Goal: Transaction & Acquisition: Purchase product/service

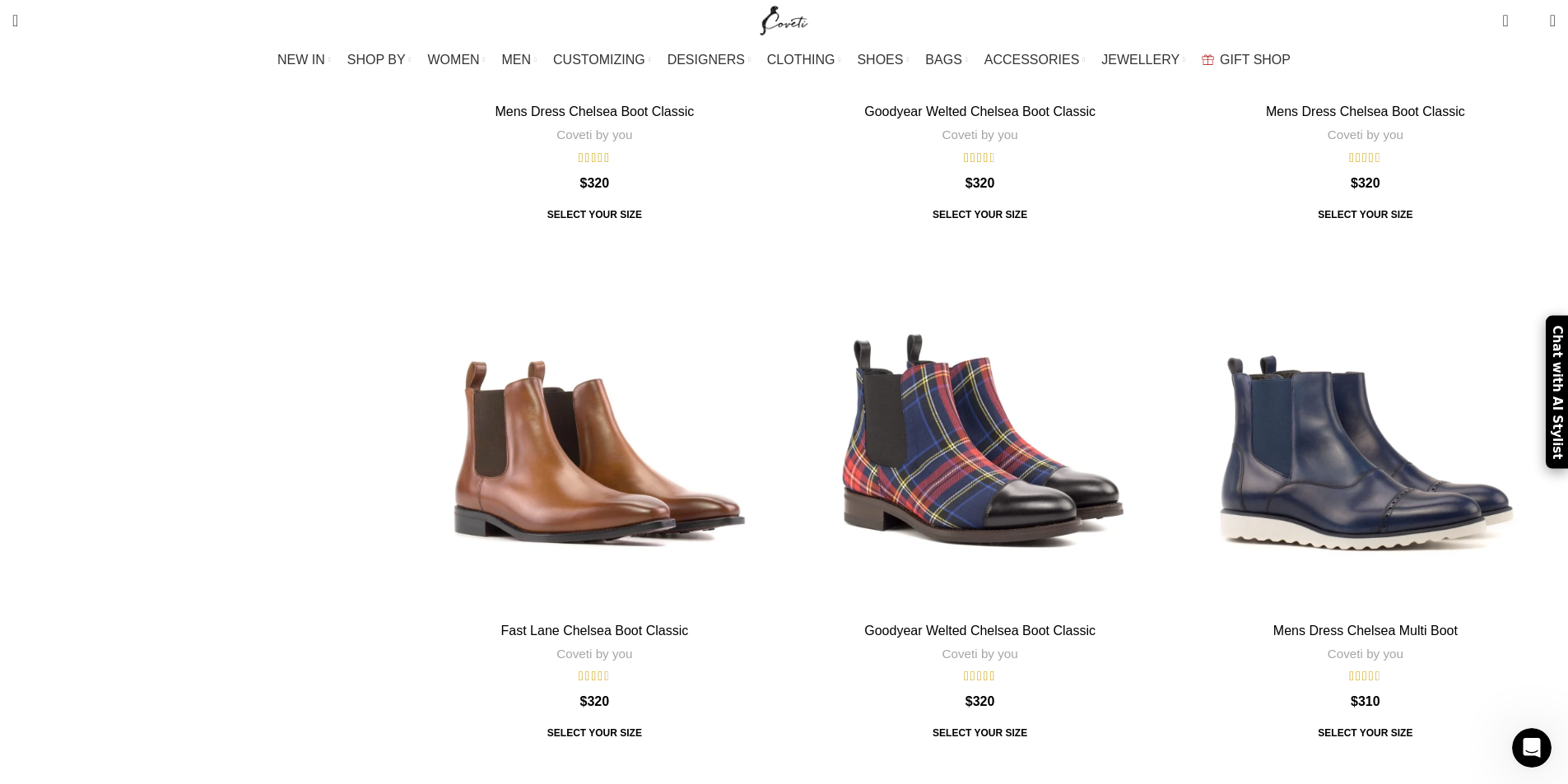
scroll to position [5924, 0]
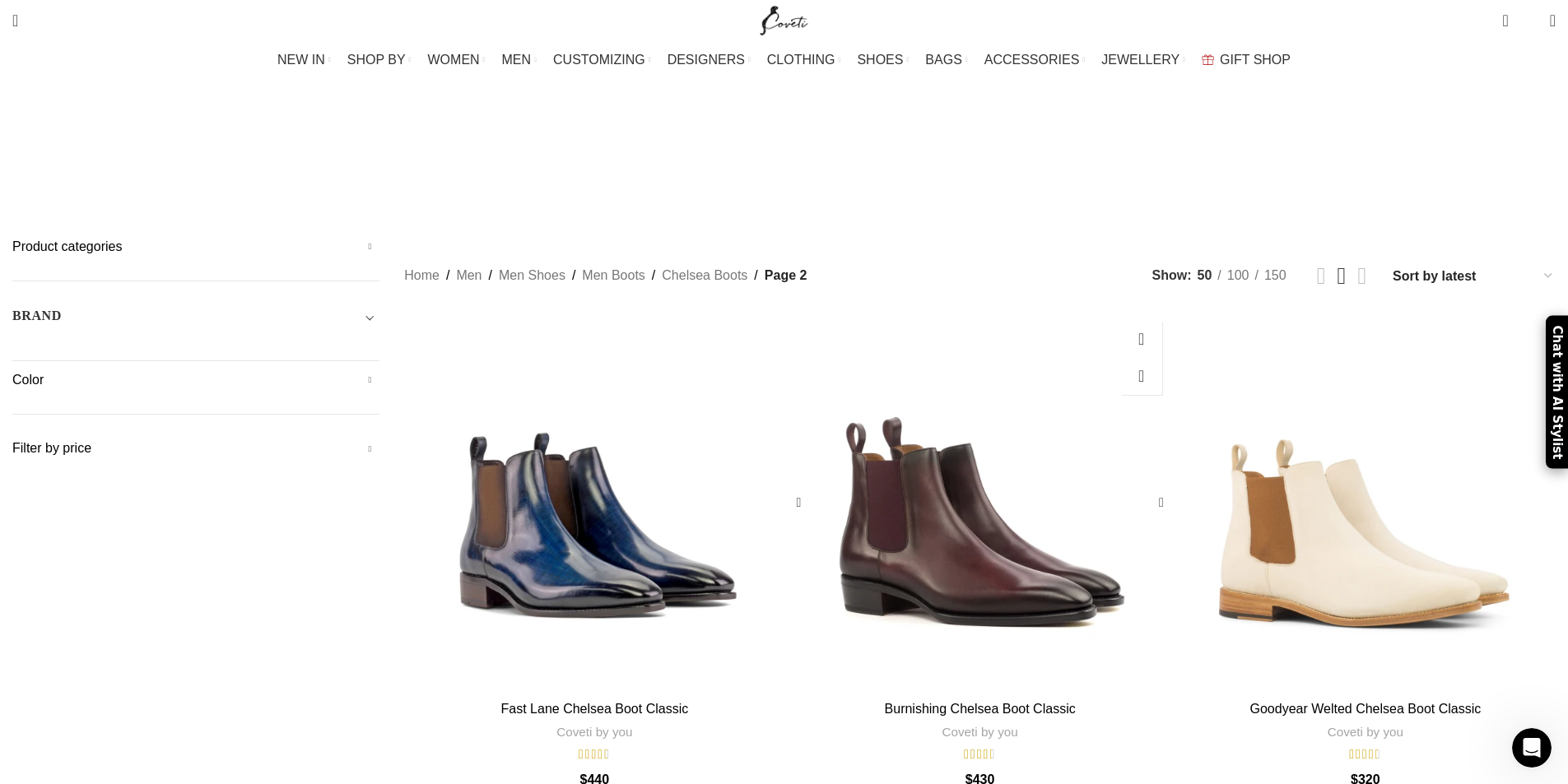
click at [896, 405] on div "Burnishing Chelsea Boot Classic" at bounding box center [933, 503] width 96 height 380
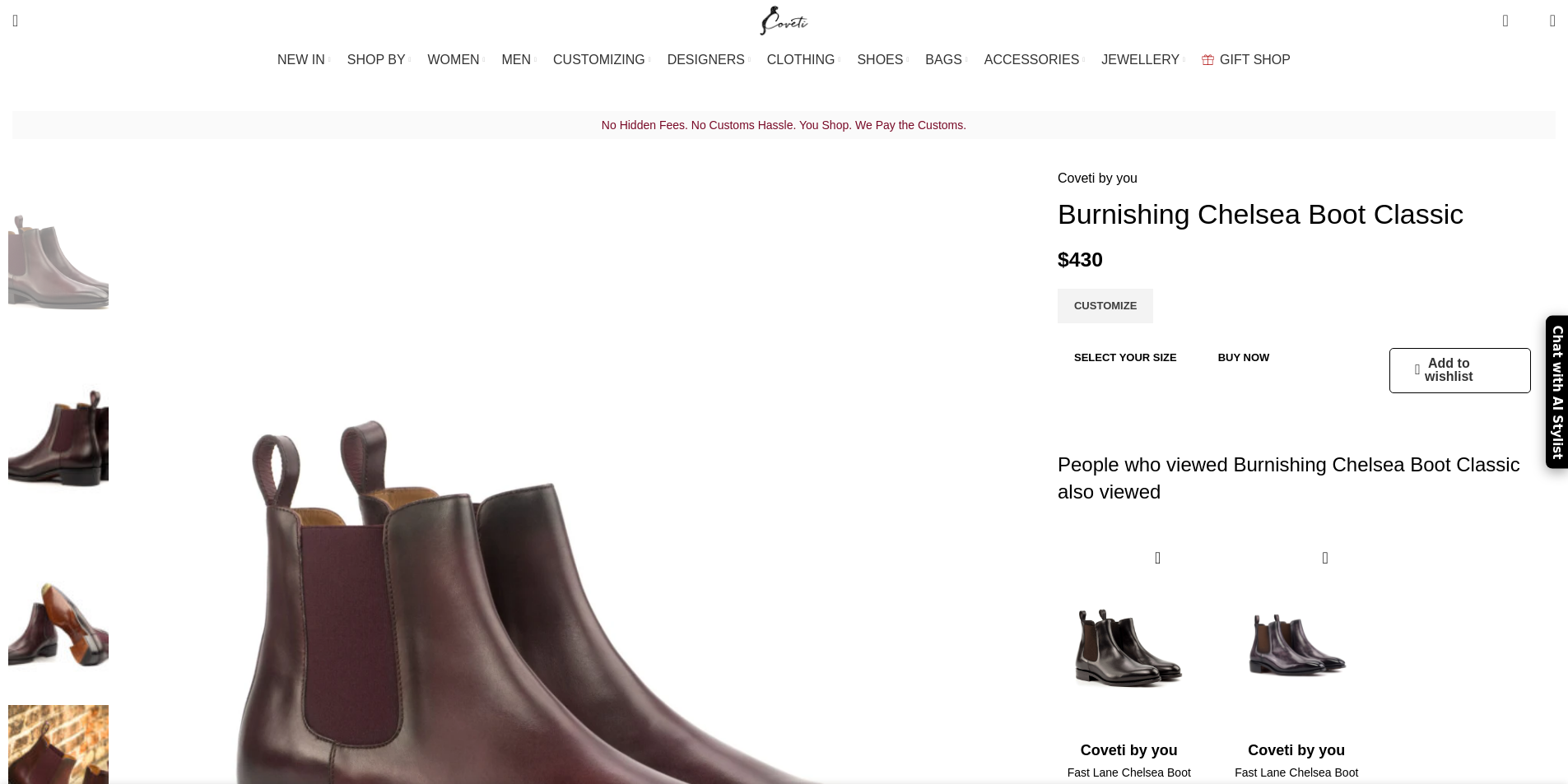
click at [109, 705] on img at bounding box center [58, 790] width 101 height 171
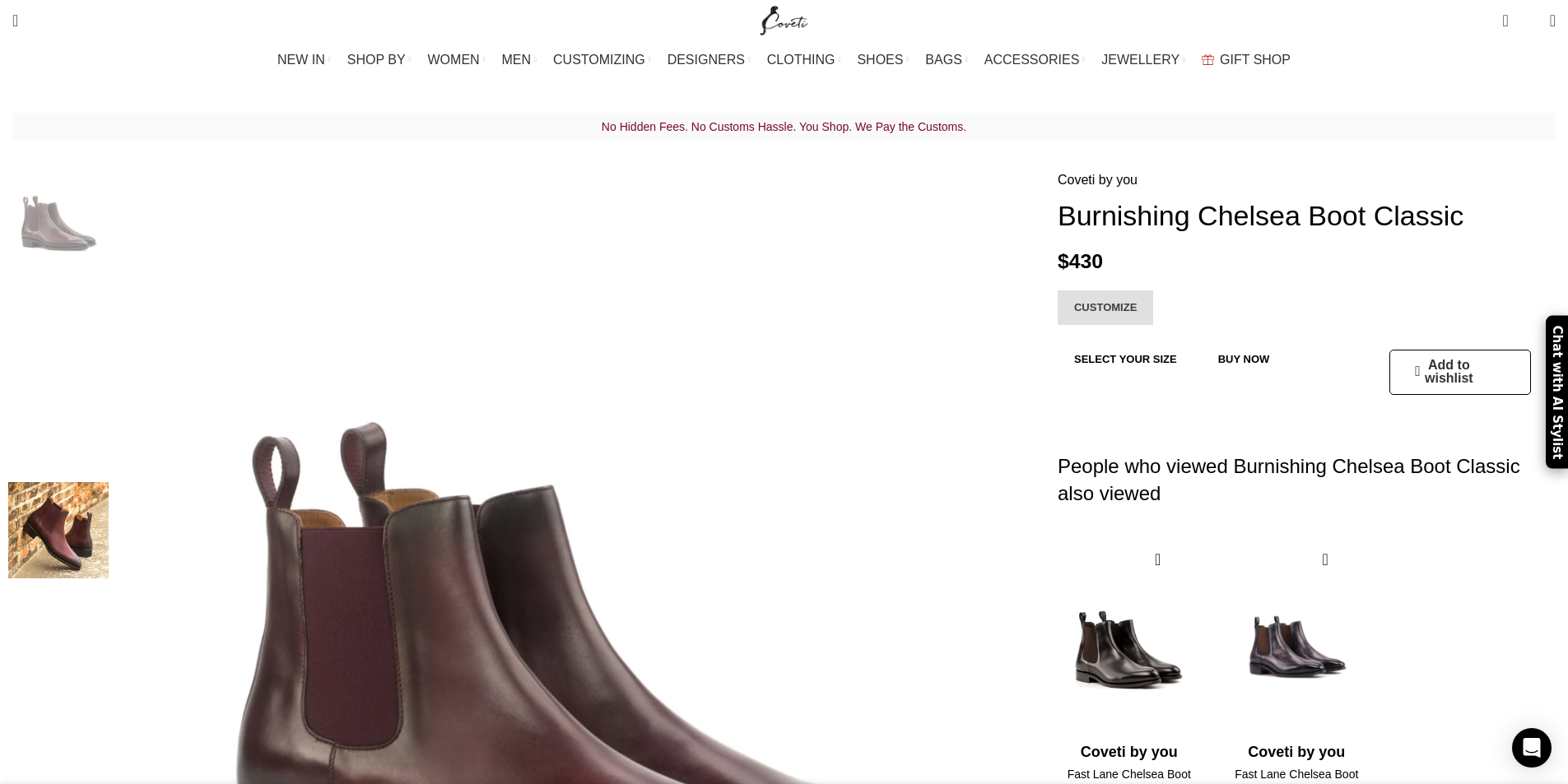
scroll to position [0, 174]
click at [1058, 315] on link "CUSTOMIZE" at bounding box center [1106, 308] width 96 height 35
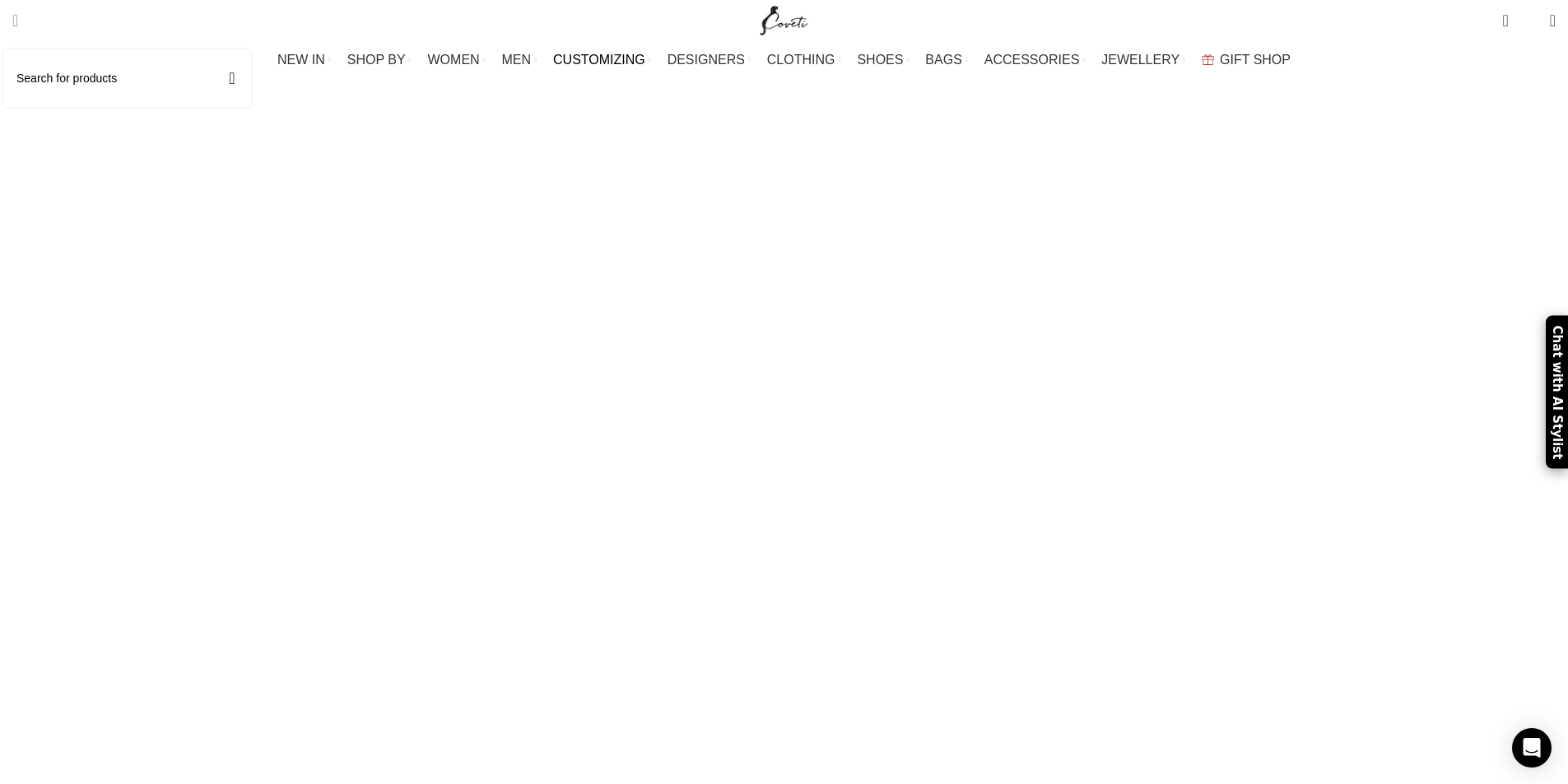
click at [26, 25] on link "Search" at bounding box center [16, 21] width 23 height 33
click at [18, 23] on span "Search" at bounding box center [15, 20] width 6 height 16
click at [82, 70] on input "Search" at bounding box center [128, 78] width 247 height 57
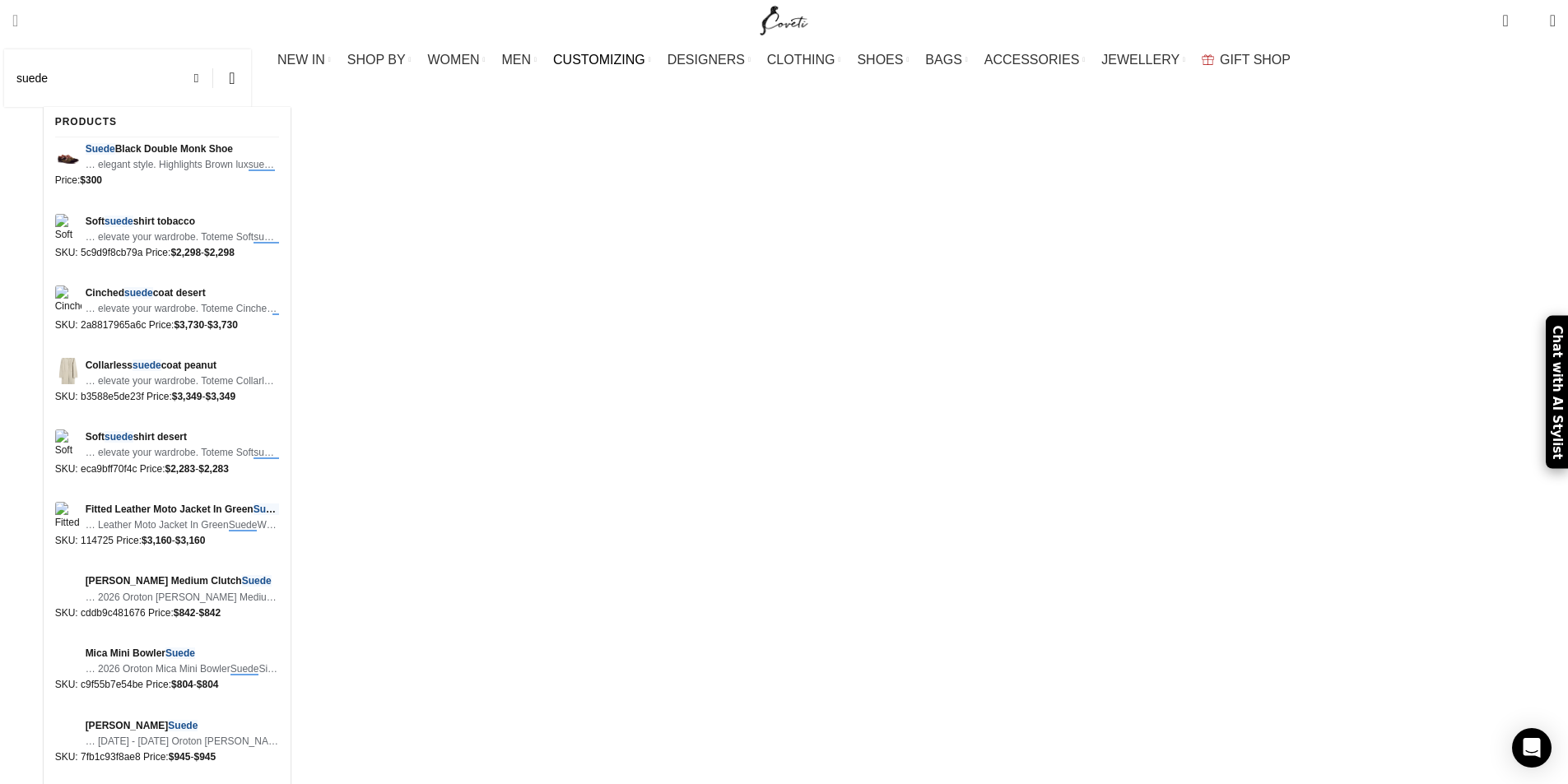
type input "suede"
click at [213, 49] on button "Search" at bounding box center [232, 78] width 38 height 57
